Goal: Information Seeking & Learning: Check status

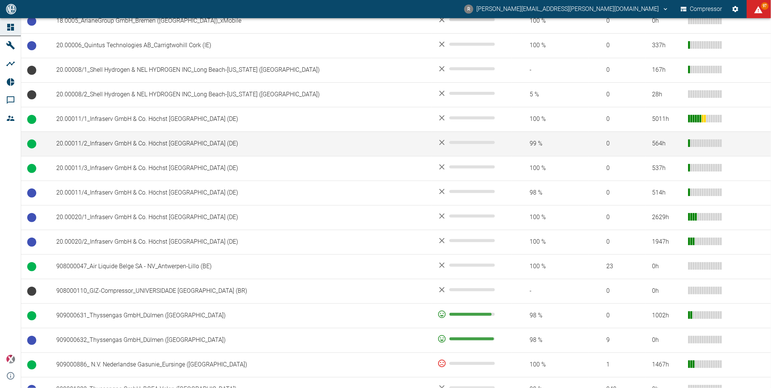
scroll to position [302, 0]
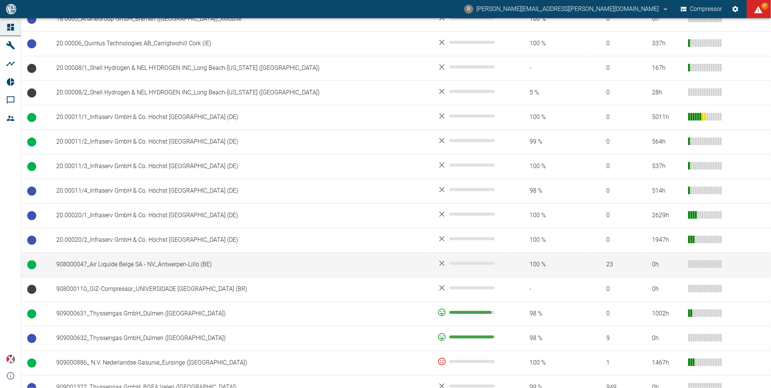
click at [143, 262] on td "908000047_Air Liquide Belge SA - NV_Antwerpen-Lillo (BE)" at bounding box center [240, 264] width 381 height 25
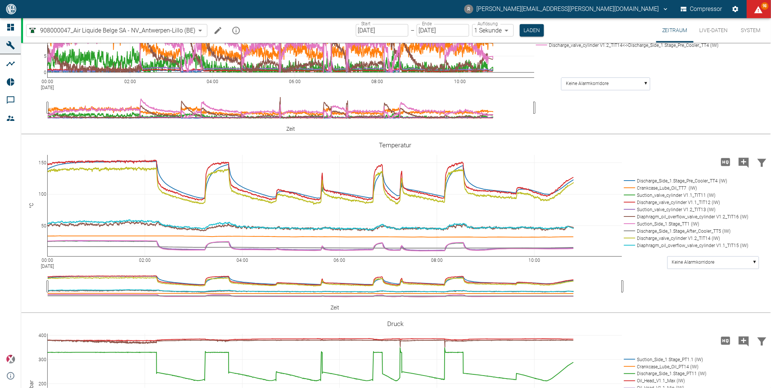
scroll to position [363, 0]
click at [568, 5] on rect at bounding box center [650, 1] width 233 height 7
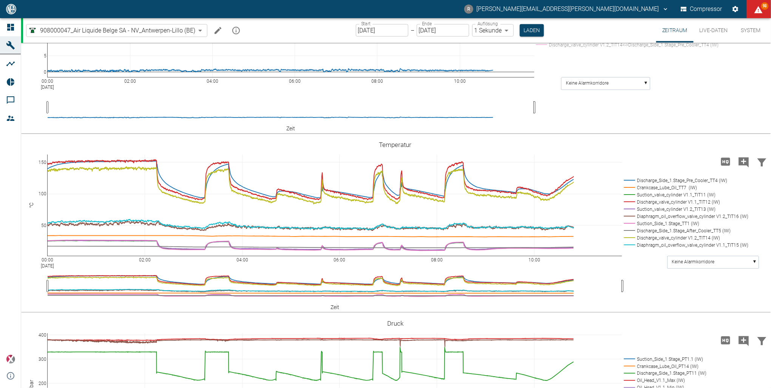
click at [563, 12] on rect at bounding box center [650, 8] width 233 height 7
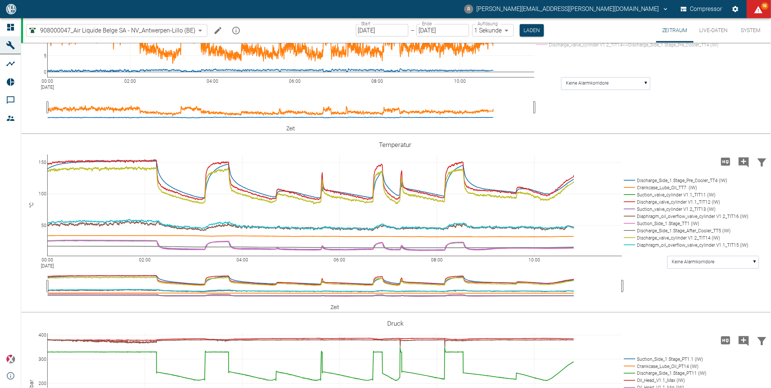
click at [560, 12] on rect at bounding box center [650, 8] width 233 height 7
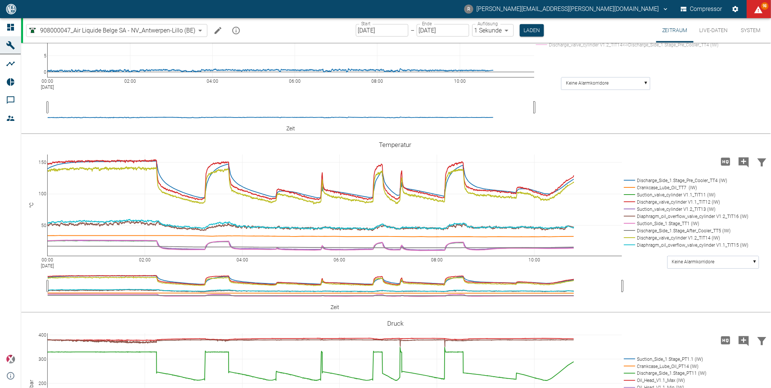
click at [560, 12] on rect at bounding box center [650, 8] width 233 height 7
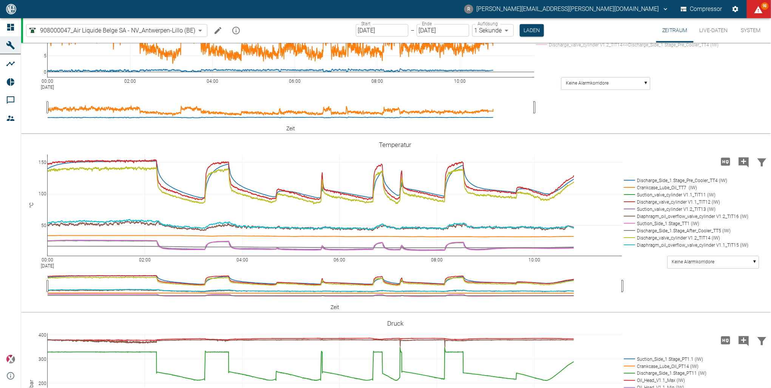
click at [560, 5] on rect at bounding box center [650, 1] width 233 height 7
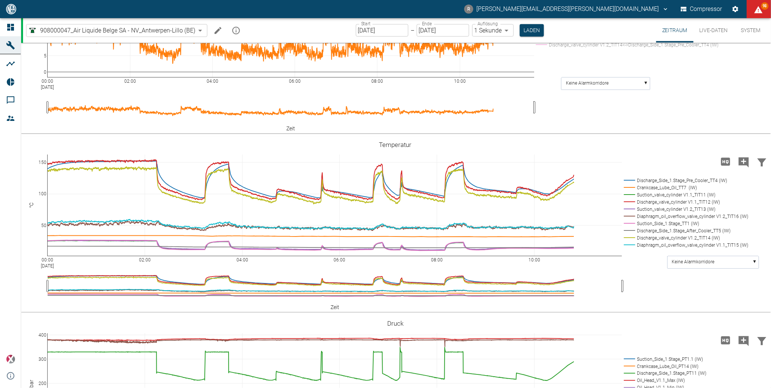
click at [569, 48] on rect at bounding box center [650, 44] width 233 height 7
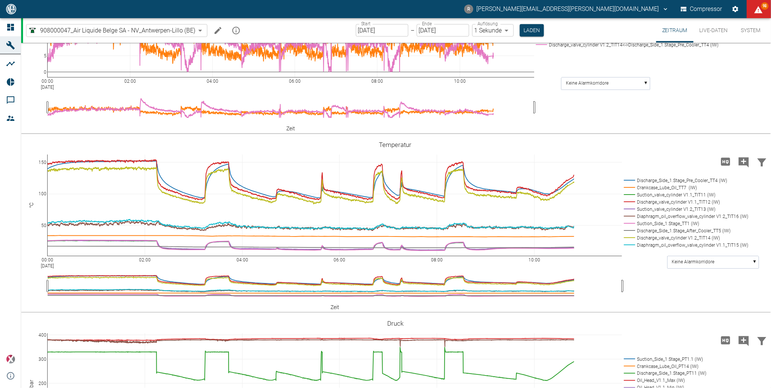
click at [566, 41] on rect at bounding box center [650, 37] width 233 height 7
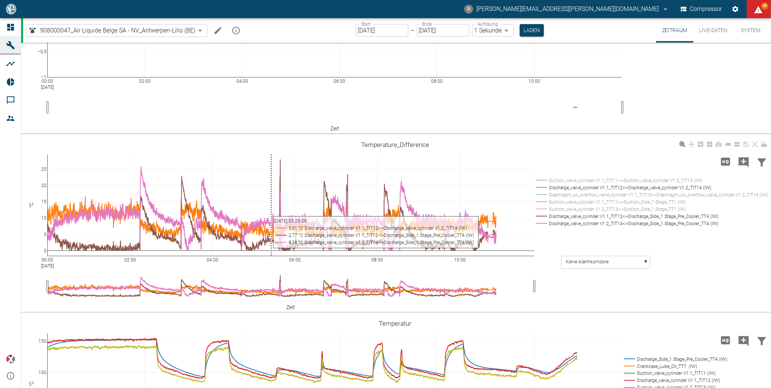
scroll to position [302, 0]
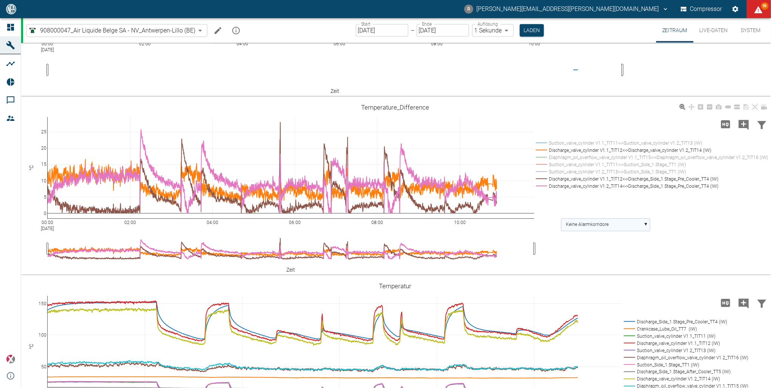
click at [649, 222] on rect at bounding box center [605, 225] width 89 height 12
click at [609, 264] on text "Discharge_valve_cylinder V1.1_TIT1..." at bounding box center [603, 265] width 74 height 5
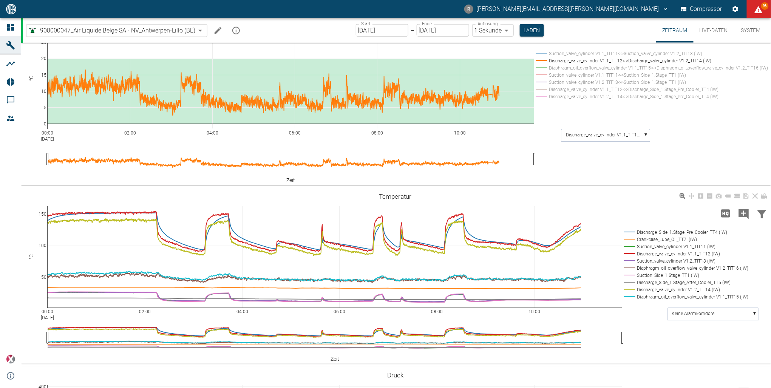
scroll to position [393, 0]
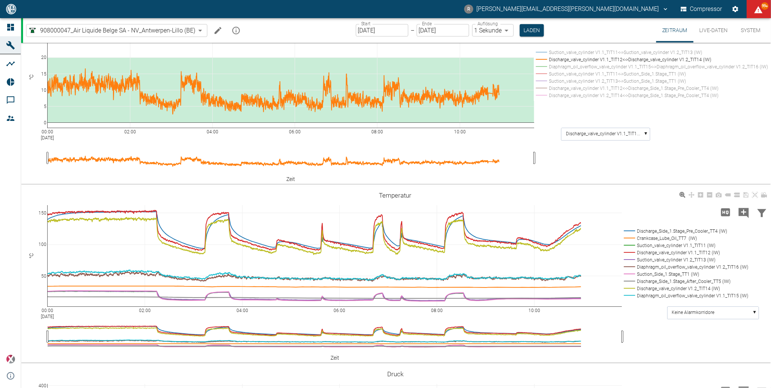
click at [653, 230] on rect at bounding box center [684, 230] width 125 height 7
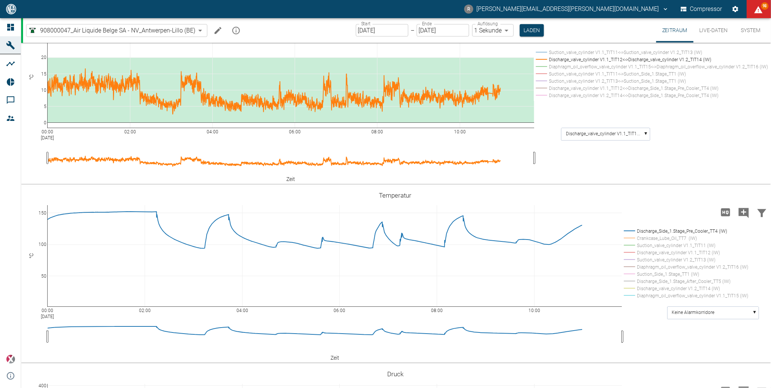
click at [564, 49] on rect at bounding box center [650, 52] width 233 height 7
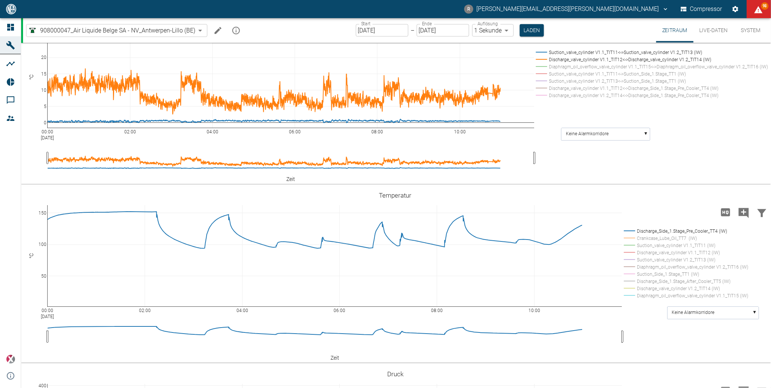
click at [564, 49] on rect at bounding box center [650, 52] width 233 height 7
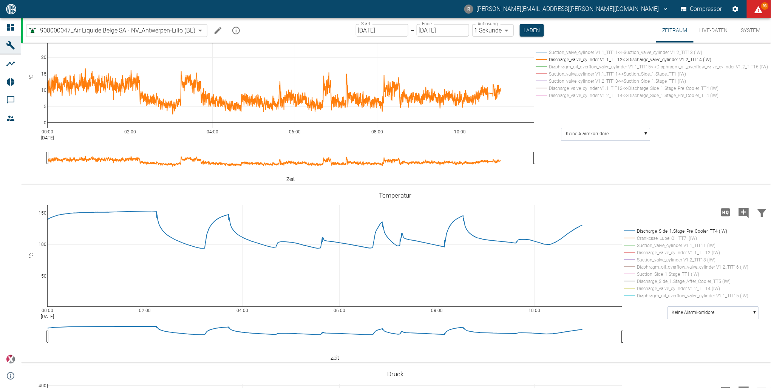
click at [563, 58] on rect at bounding box center [650, 59] width 233 height 7
click at [561, 57] on rect at bounding box center [650, 59] width 233 height 7
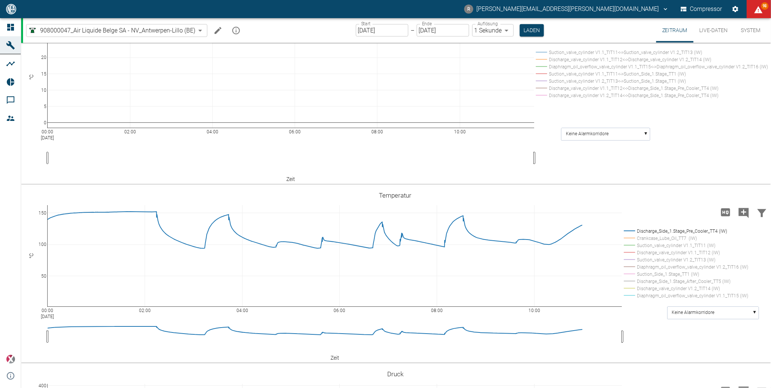
click at [559, 72] on rect at bounding box center [650, 73] width 233 height 7
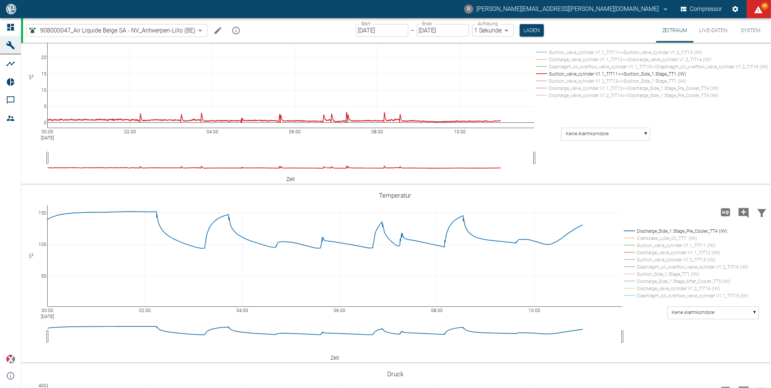
click at [612, 80] on rect at bounding box center [650, 80] width 233 height 7
click at [640, 79] on rect at bounding box center [650, 80] width 233 height 7
click at [639, 79] on rect at bounding box center [650, 80] width 233 height 7
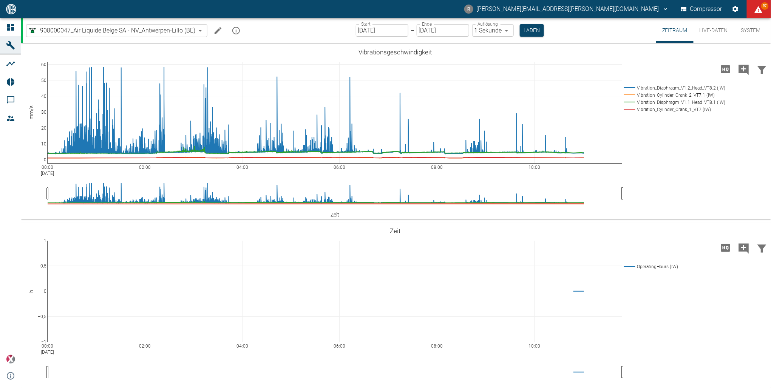
scroll to position [393, 0]
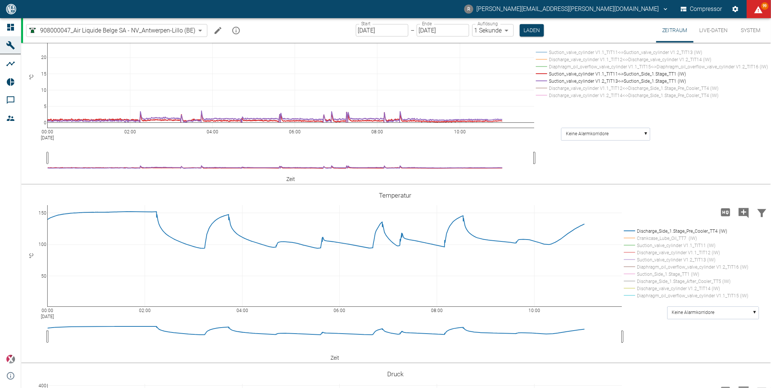
click at [564, 58] on rect at bounding box center [650, 59] width 233 height 7
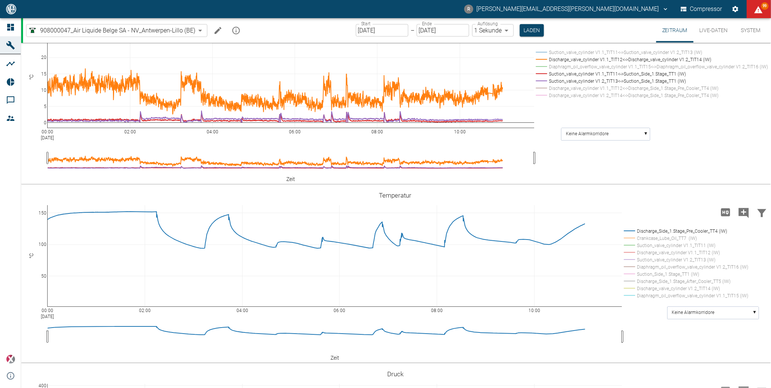
click at [563, 57] on rect at bounding box center [650, 59] width 233 height 7
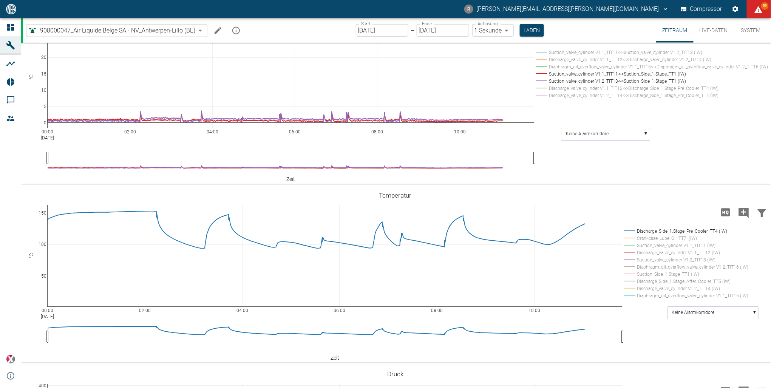
click at [565, 73] on rect at bounding box center [650, 73] width 233 height 7
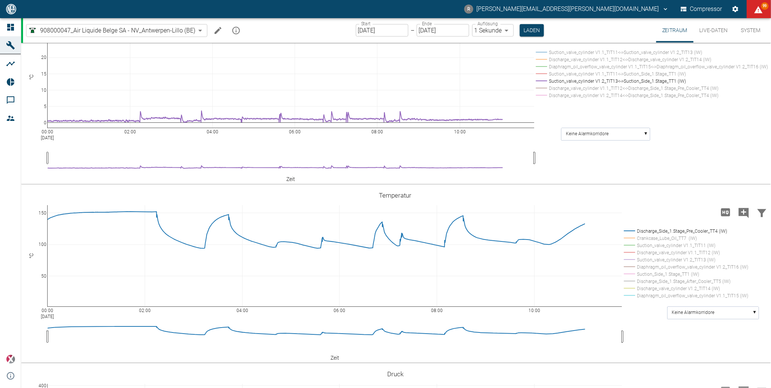
click at [564, 78] on rect at bounding box center [650, 80] width 233 height 7
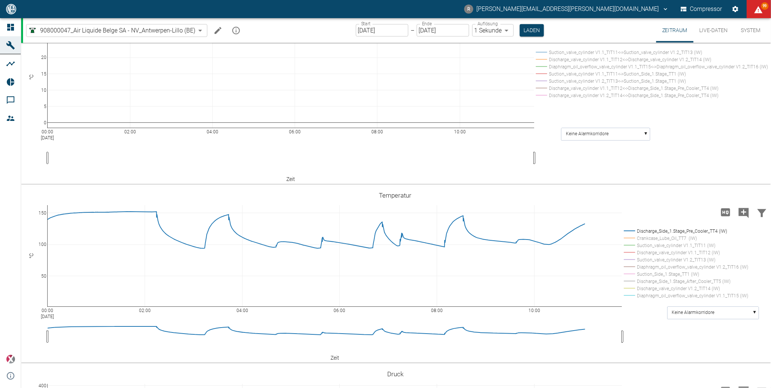
click at [566, 86] on rect at bounding box center [650, 88] width 233 height 7
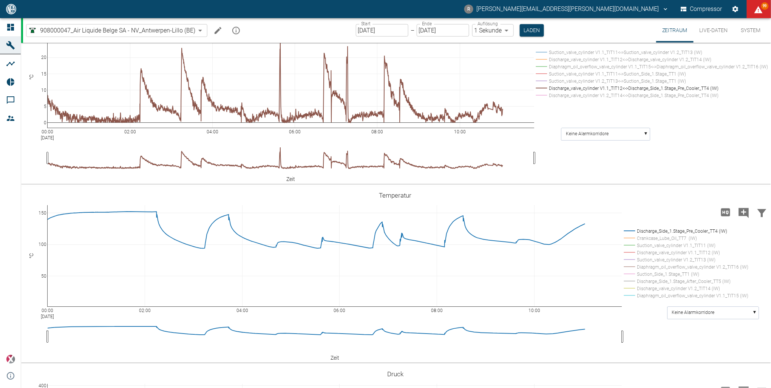
click at [567, 93] on rect at bounding box center [650, 95] width 233 height 7
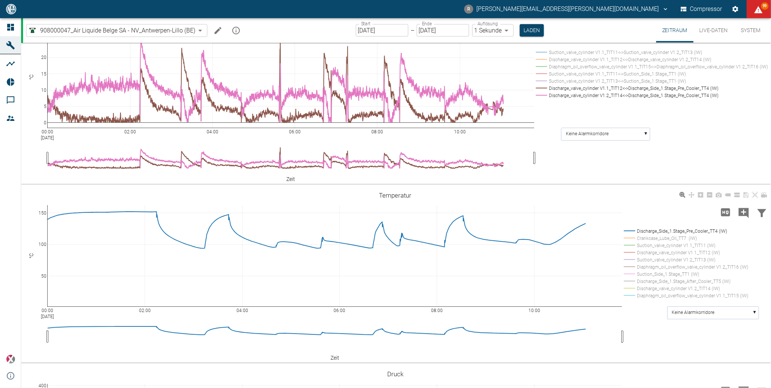
click at [663, 286] on rect at bounding box center [684, 288] width 125 height 7
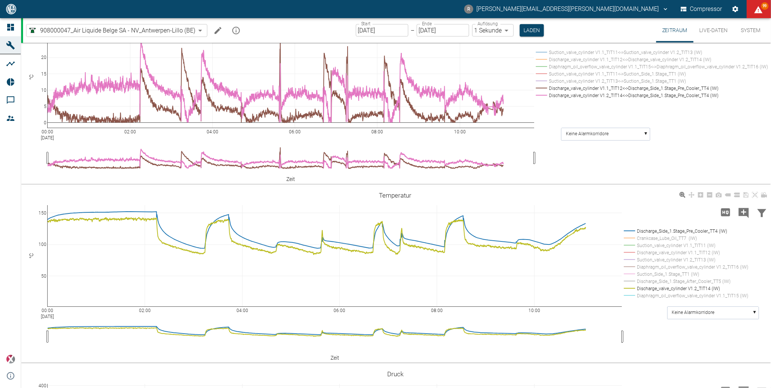
click at [657, 250] on rect at bounding box center [684, 252] width 125 height 7
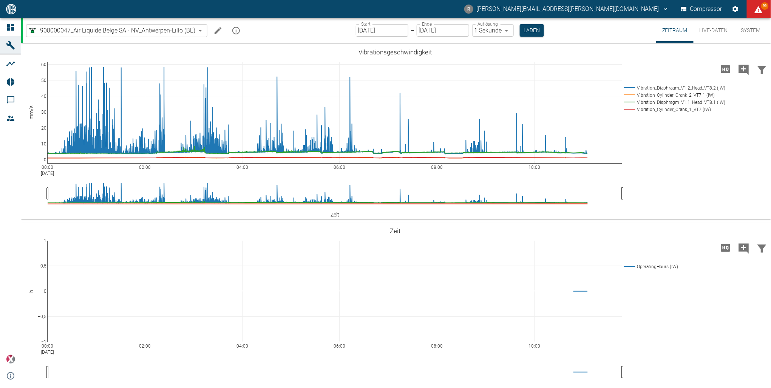
scroll to position [393, 0]
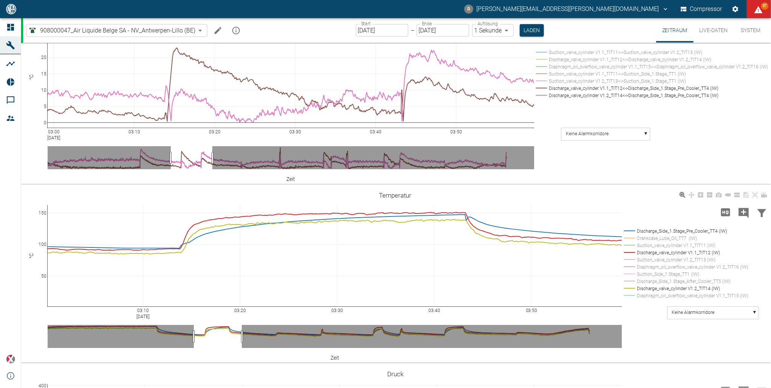
click at [654, 244] on rect at bounding box center [684, 245] width 125 height 7
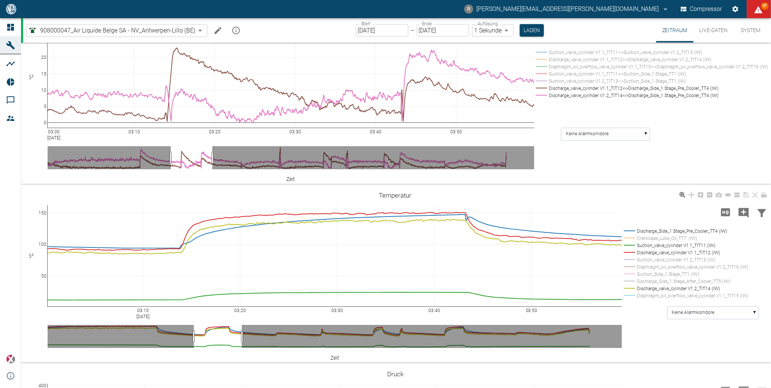
click at [654, 258] on rect at bounding box center [684, 259] width 125 height 7
click at [645, 229] on rect at bounding box center [684, 230] width 125 height 7
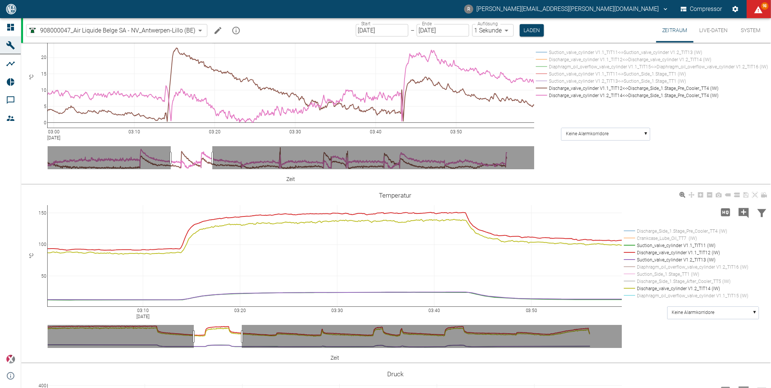
click at [641, 242] on rect at bounding box center [684, 245] width 125 height 7
click at [644, 249] on rect at bounding box center [684, 252] width 125 height 7
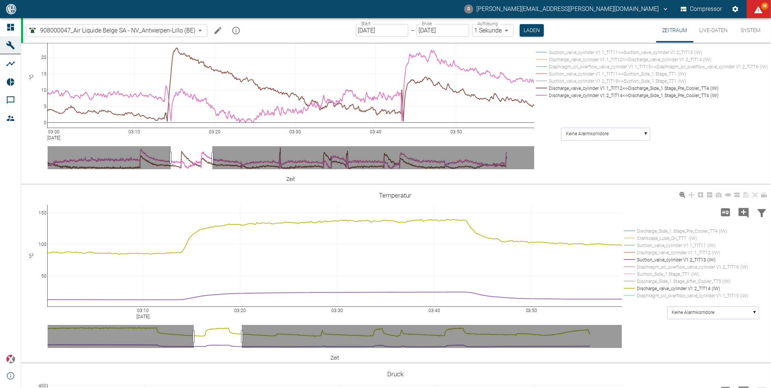
click at [649, 285] on rect at bounding box center [684, 288] width 125 height 7
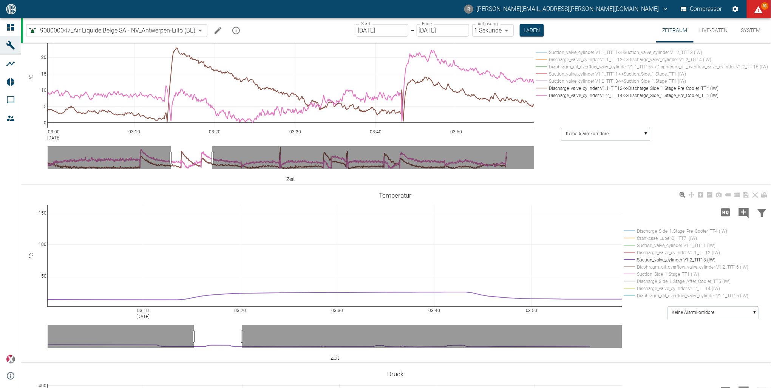
click at [648, 242] on rect at bounding box center [684, 245] width 125 height 7
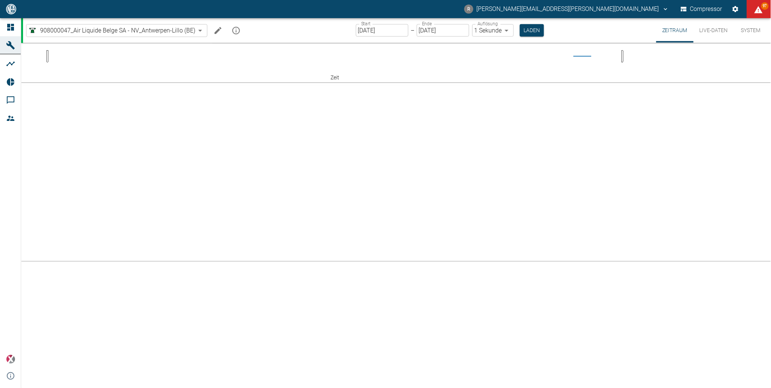
scroll to position [332, 0]
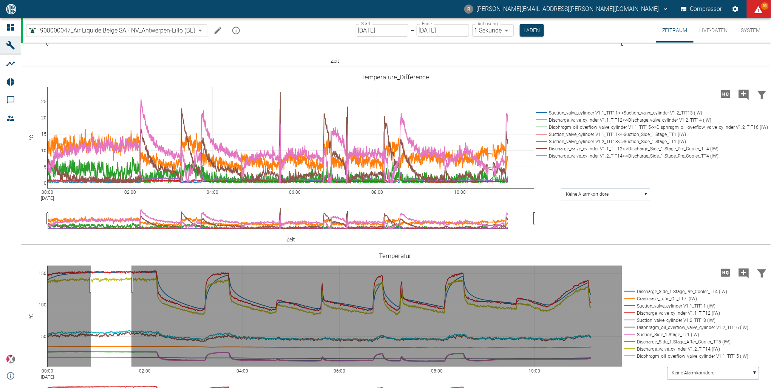
drag, startPoint x: 91, startPoint y: 284, endPoint x: 131, endPoint y: 290, distance: 40.6
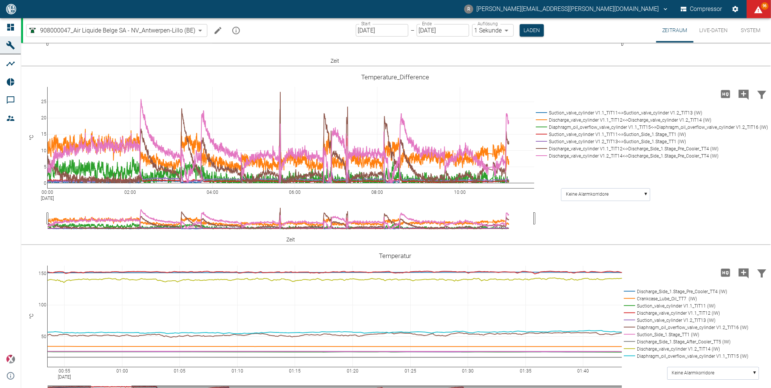
click at [399, 30] on input "[DATE]" at bounding box center [382, 30] width 53 height 12
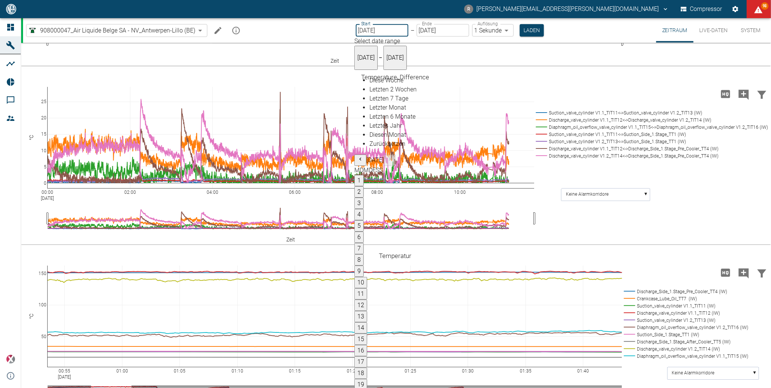
click at [364, 175] on button "1" at bounding box center [358, 180] width 9 height 11
type input "[DATE]"
type input "10min"
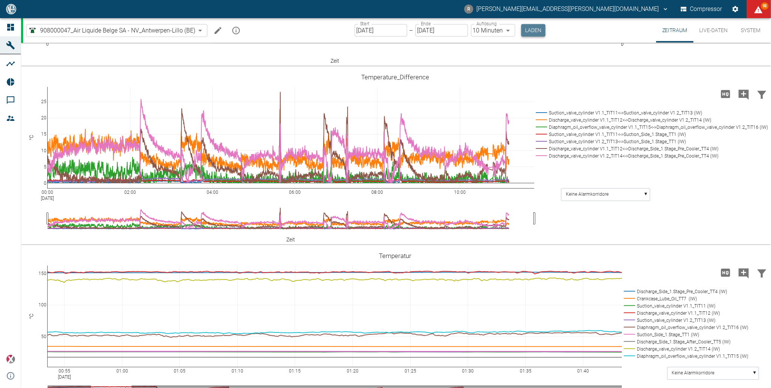
click at [537, 32] on button "Laden" at bounding box center [533, 30] width 24 height 12
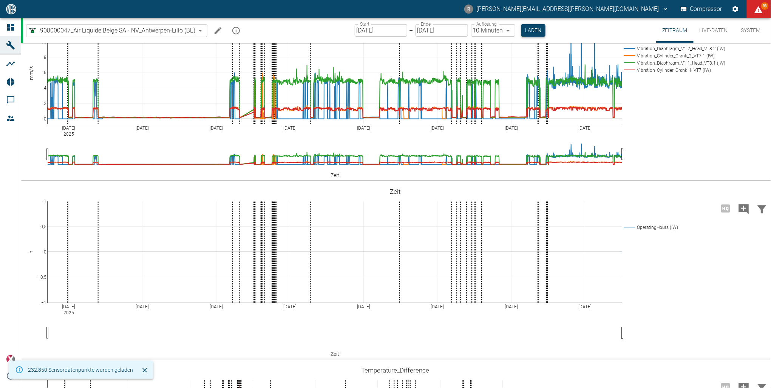
scroll to position [332, 0]
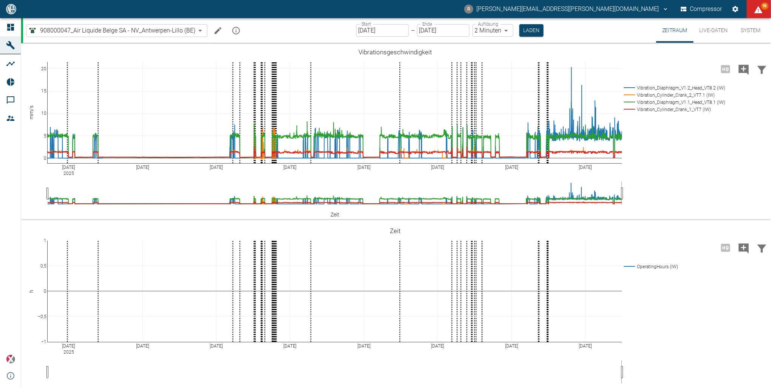
scroll to position [363, 0]
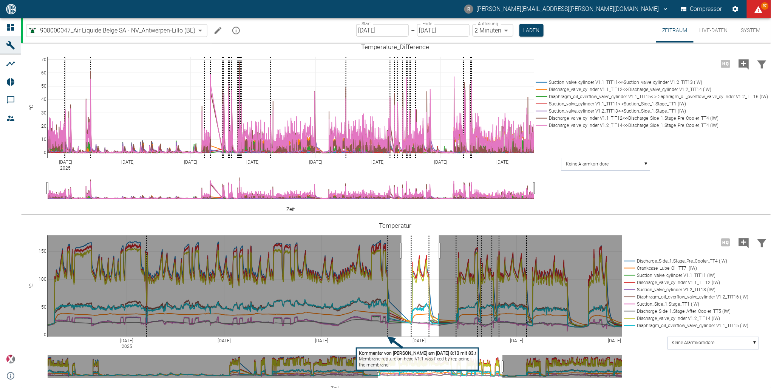
drag, startPoint x: 402, startPoint y: 250, endPoint x: 439, endPoint y: 255, distance: 37.8
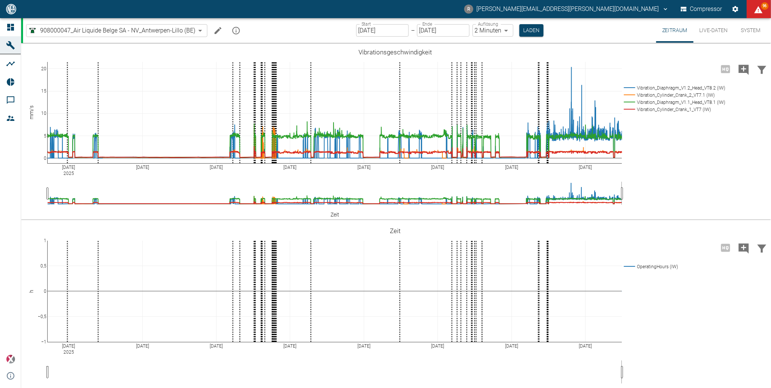
scroll to position [363, 0]
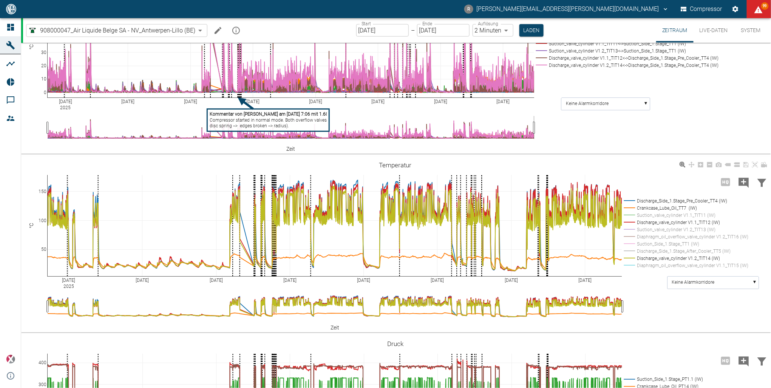
drag, startPoint x: 376, startPoint y: 174, endPoint x: 404, endPoint y: 174, distance: 28.3
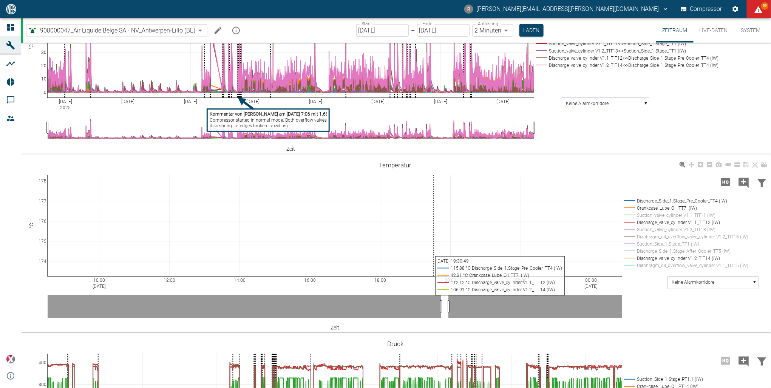
drag, startPoint x: 404, startPoint y: 174, endPoint x: 408, endPoint y: 221, distance: 47.0
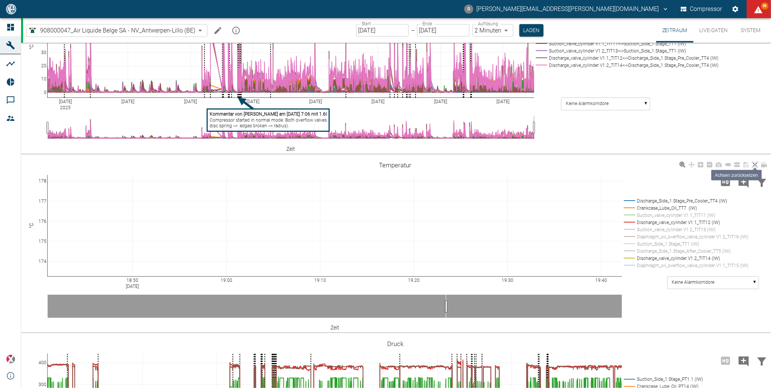
click at [757, 165] on icon at bounding box center [755, 165] width 6 height 6
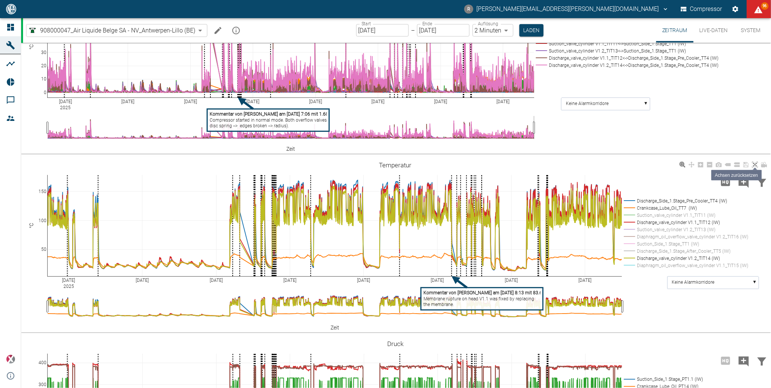
click at [757, 165] on icon at bounding box center [755, 165] width 6 height 6
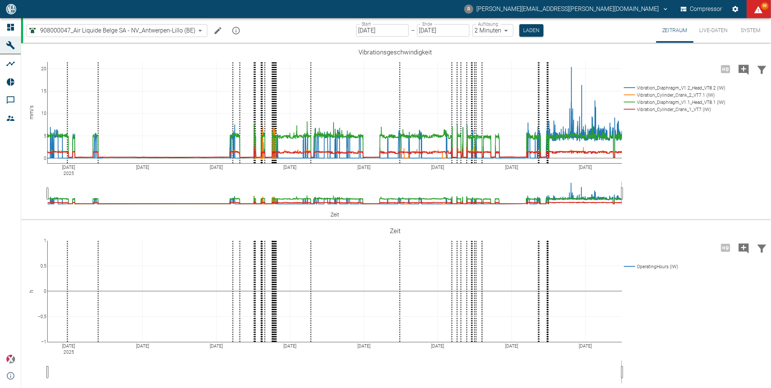
scroll to position [423, 0]
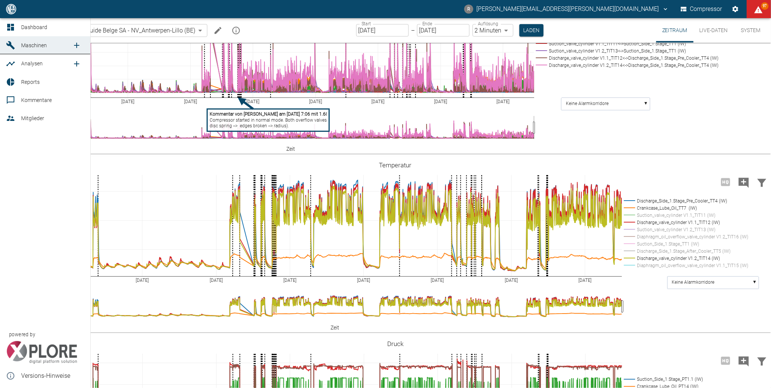
drag, startPoint x: 36, startPoint y: 30, endPoint x: 37, endPoint y: 25, distance: 5.9
click at [36, 30] on span "Dashboard" at bounding box center [34, 27] width 26 height 6
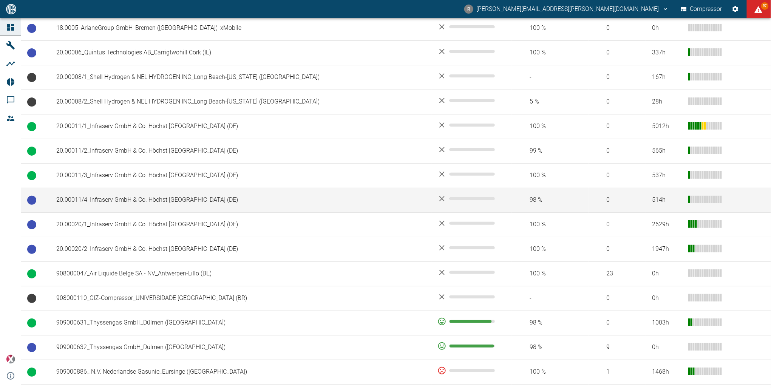
scroll to position [302, 0]
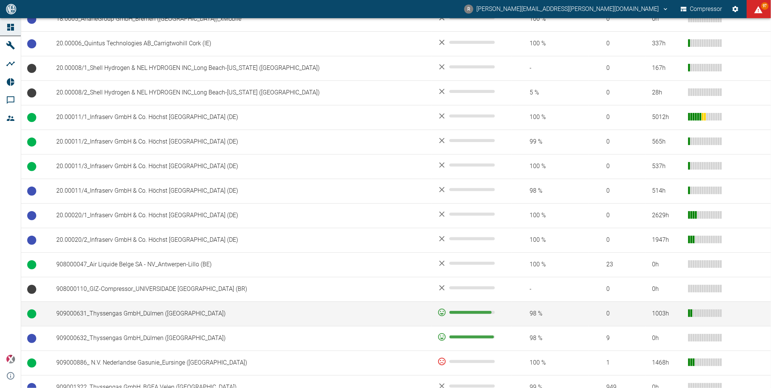
click at [106, 311] on td "909000631_Thyssengas GmbH_Dülmen ([GEOGRAPHIC_DATA])" at bounding box center [240, 313] width 381 height 25
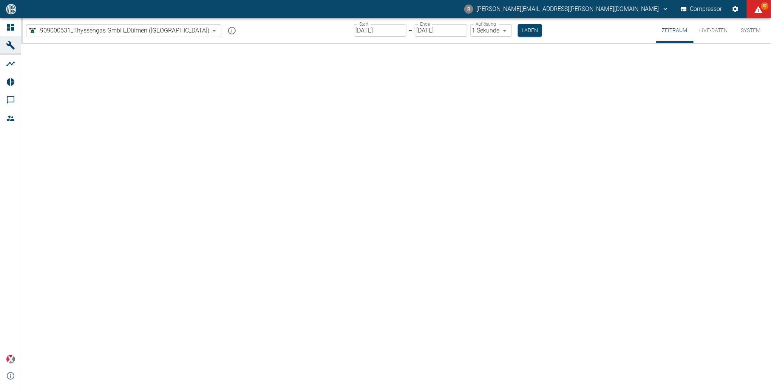
type input "2min"
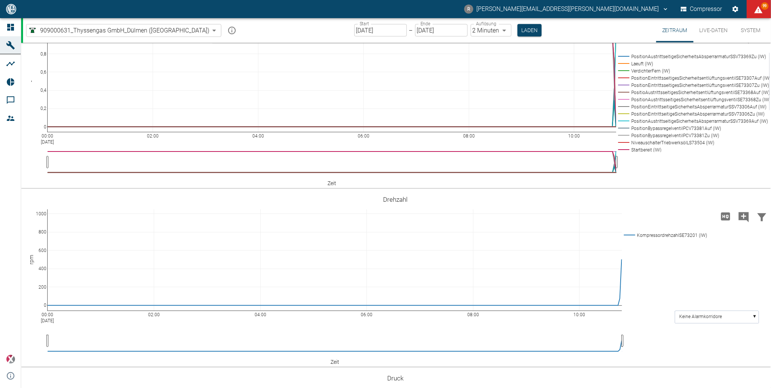
scroll to position [544, 0]
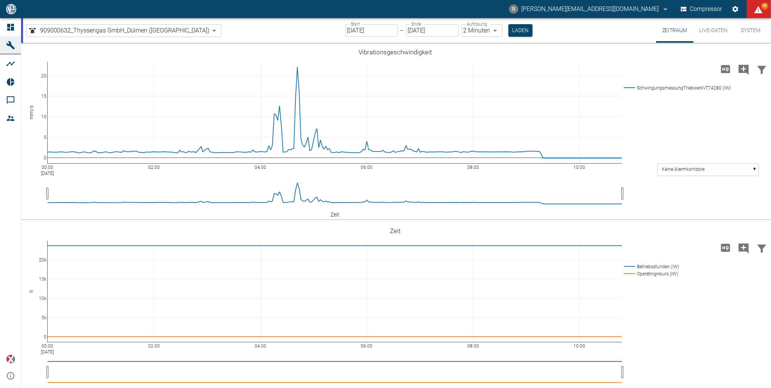
scroll to position [423, 0]
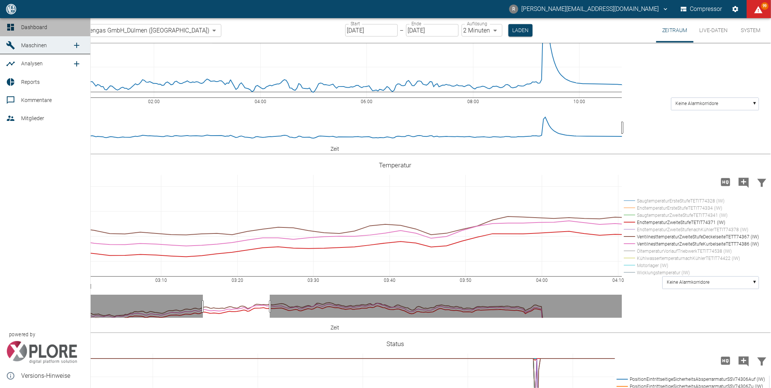
click at [9, 31] on icon at bounding box center [10, 27] width 7 height 7
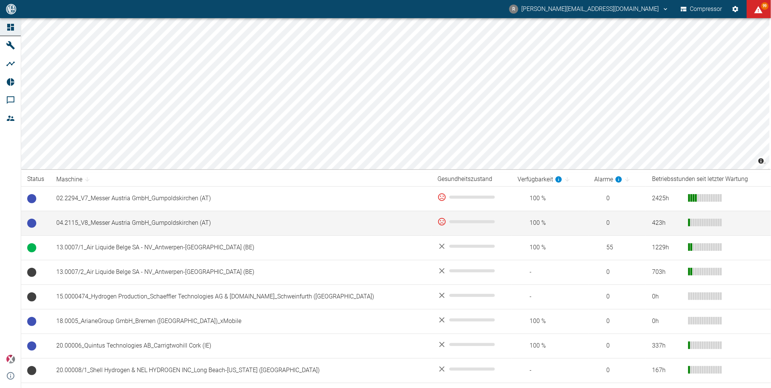
click at [114, 219] on td "04.2115_V8_Messer Austria GmbH_Gumpoldskirchen (AT)" at bounding box center [240, 223] width 381 height 25
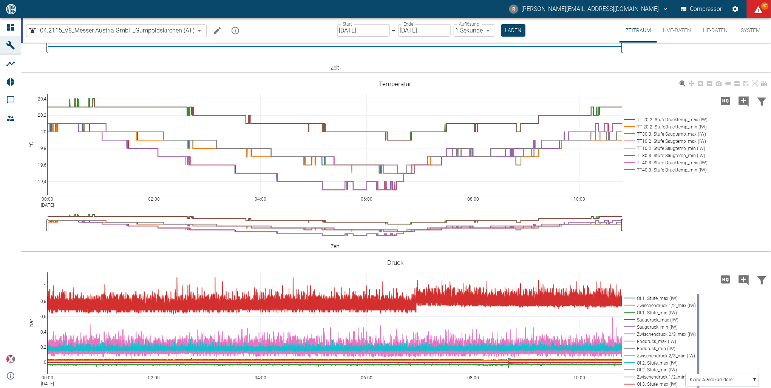
scroll to position [151, 0]
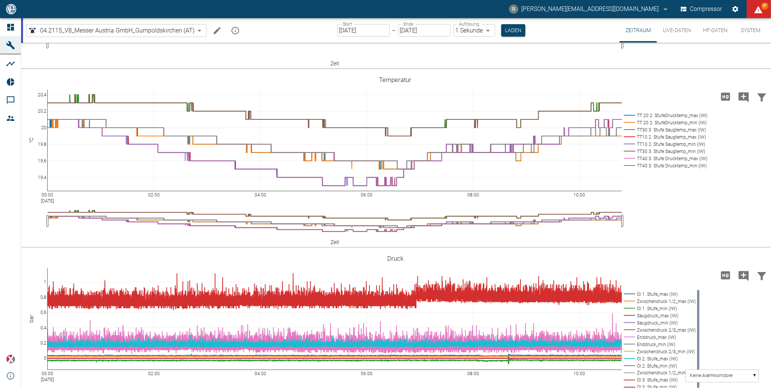
click at [373, 31] on input "[DATE]" at bounding box center [363, 30] width 53 height 12
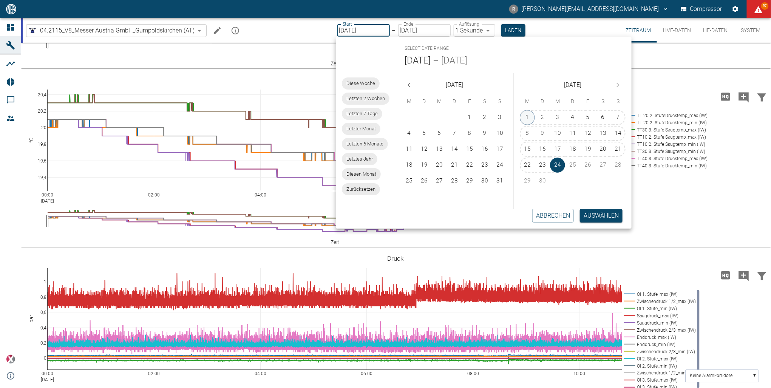
click at [525, 119] on button "1" at bounding box center [527, 117] width 15 height 15
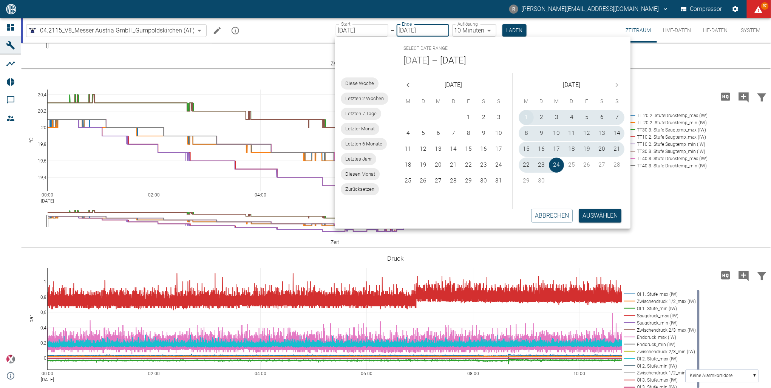
type input "01.09.2025"
type input "10min"
click at [603, 214] on button "Auswählen" at bounding box center [600, 216] width 43 height 14
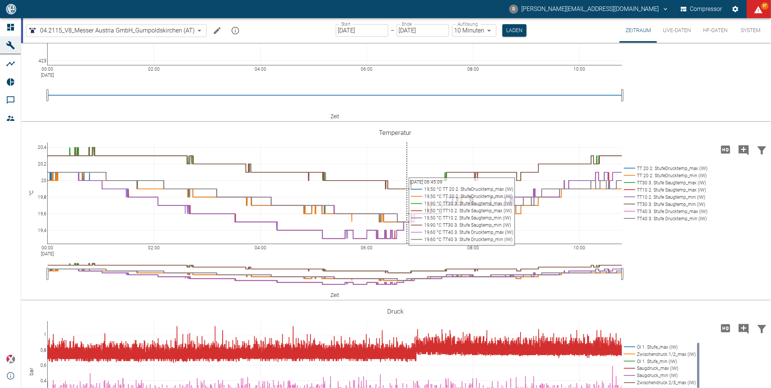
scroll to position [70, 0]
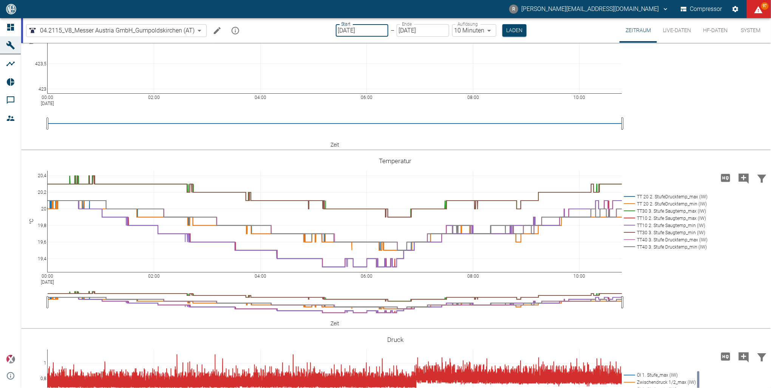
click at [378, 31] on input "01.09.2025" at bounding box center [362, 30] width 53 height 12
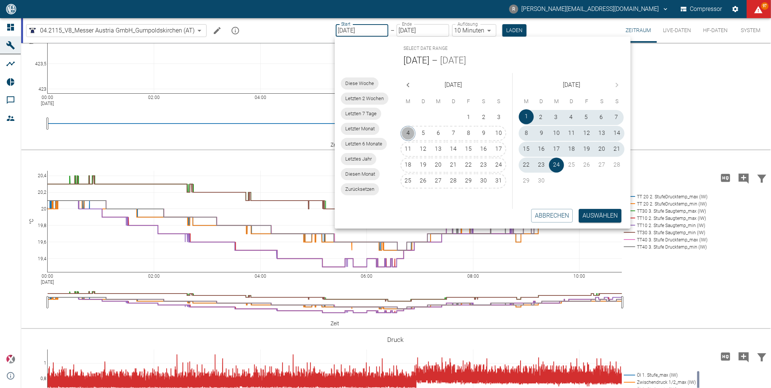
click at [405, 133] on button "4" at bounding box center [408, 133] width 15 height 15
type input "04.08.2025"
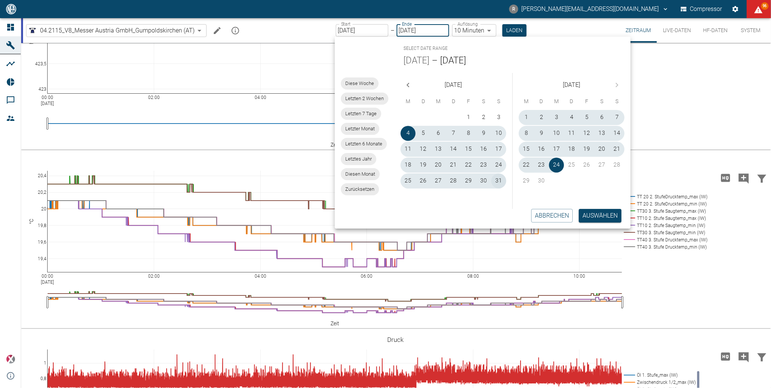
click at [501, 178] on button "31" at bounding box center [498, 180] width 15 height 15
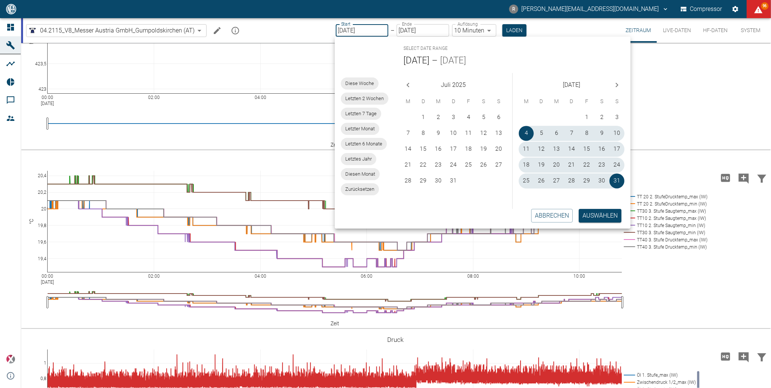
type input "31.08.2025"
click at [510, 31] on button "Laden" at bounding box center [514, 30] width 24 height 12
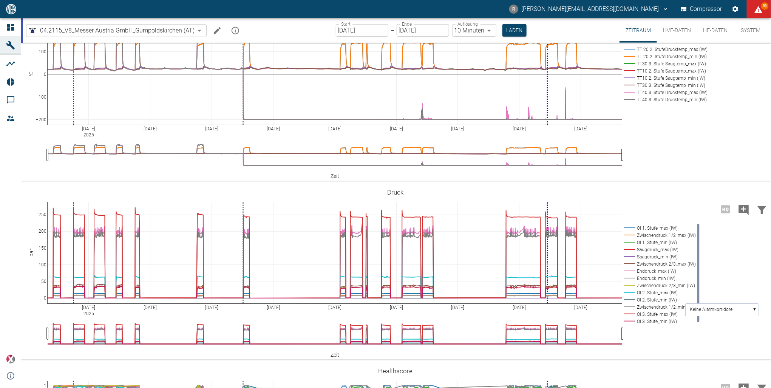
scroll to position [181, 0]
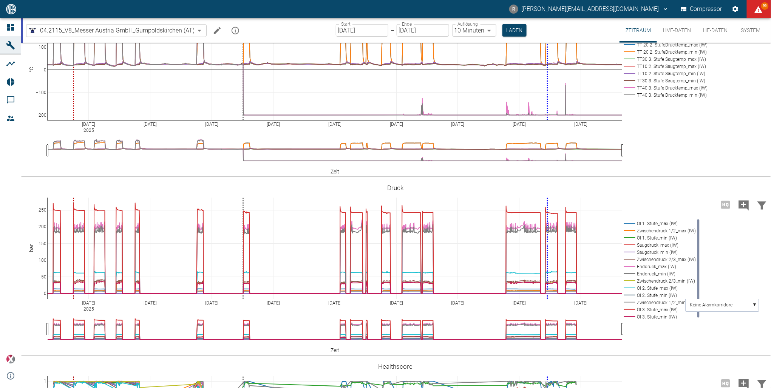
click at [661, 77] on rect at bounding box center [664, 73] width 85 height 7
click at [660, 77] on rect at bounding box center [664, 73] width 85 height 7
